Goal: Information Seeking & Learning: Check status

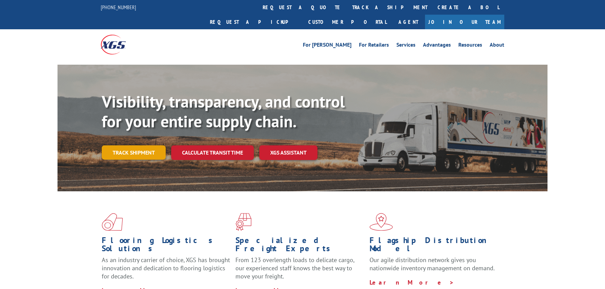
click at [143, 145] on link "Track shipment" at bounding box center [134, 152] width 64 height 14
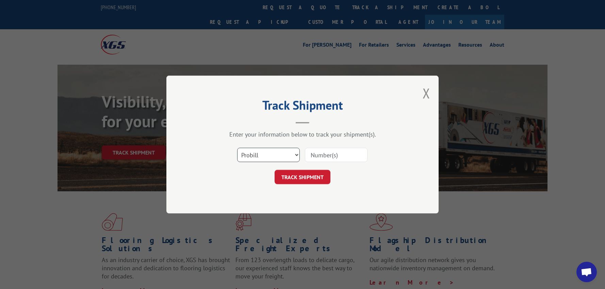
click at [251, 154] on select "Select category... Probill BOL PO" at bounding box center [268, 155] width 63 height 14
select select "po"
click at [237, 148] on select "Select category... Probill BOL PO" at bounding box center [268, 155] width 63 height 14
click at [331, 163] on div "Select category... Probill BOL PO" at bounding box center [302, 155] width 204 height 22
click at [313, 144] on div "Select category... Probill BOL PO" at bounding box center [302, 155] width 204 height 22
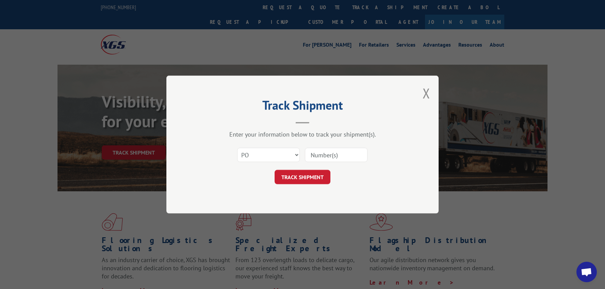
drag, startPoint x: 339, startPoint y: 165, endPoint x: 333, endPoint y: 154, distance: 12.2
click at [338, 165] on div "Select category... Probill BOL PO" at bounding box center [302, 155] width 204 height 22
click at [333, 153] on input at bounding box center [336, 155] width 63 height 14
paste input "12996"
type input "12996"
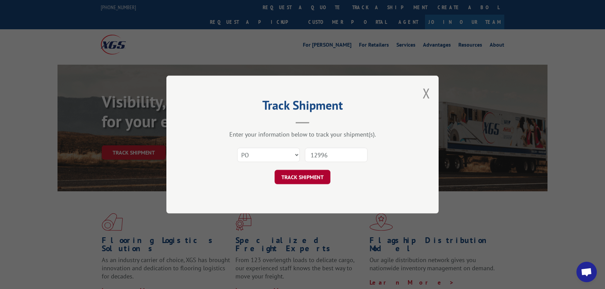
click at [318, 182] on button "TRACK SHIPMENT" at bounding box center [302, 177] width 56 height 14
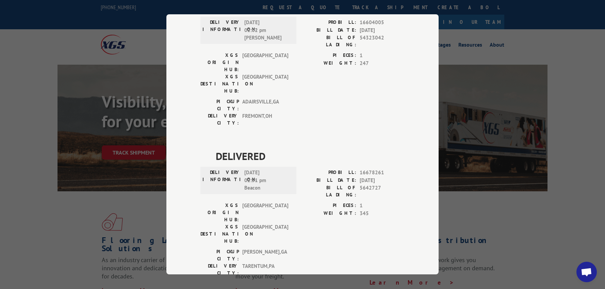
scroll to position [1568, 0]
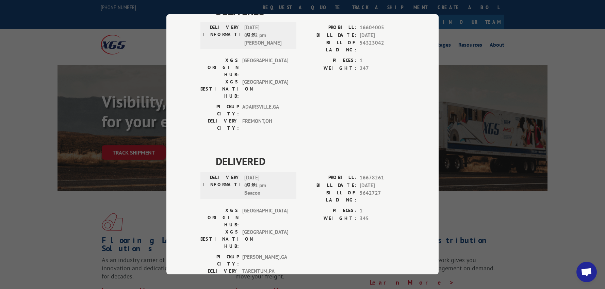
drag, startPoint x: 213, startPoint y: 69, endPoint x: 369, endPoint y: 160, distance: 181.2
